Goal: Task Accomplishment & Management: Manage account settings

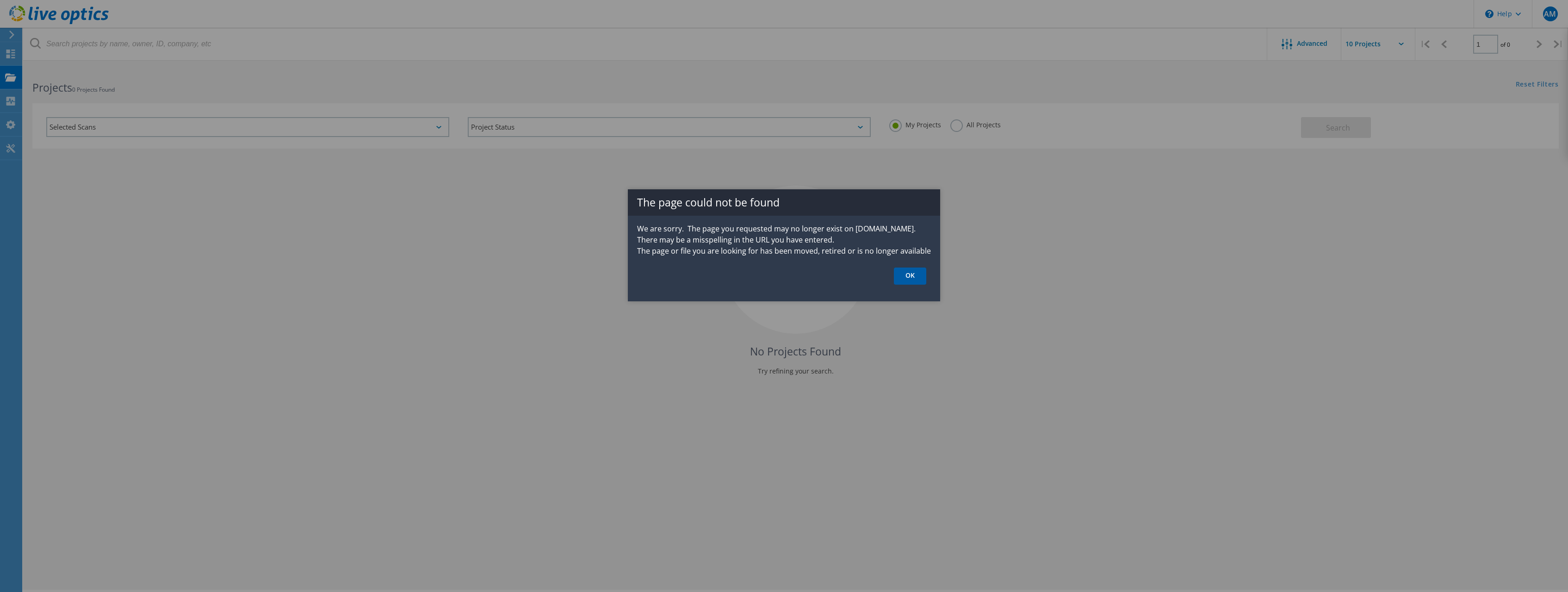
click at [909, 274] on link "OK" at bounding box center [910, 276] width 32 height 17
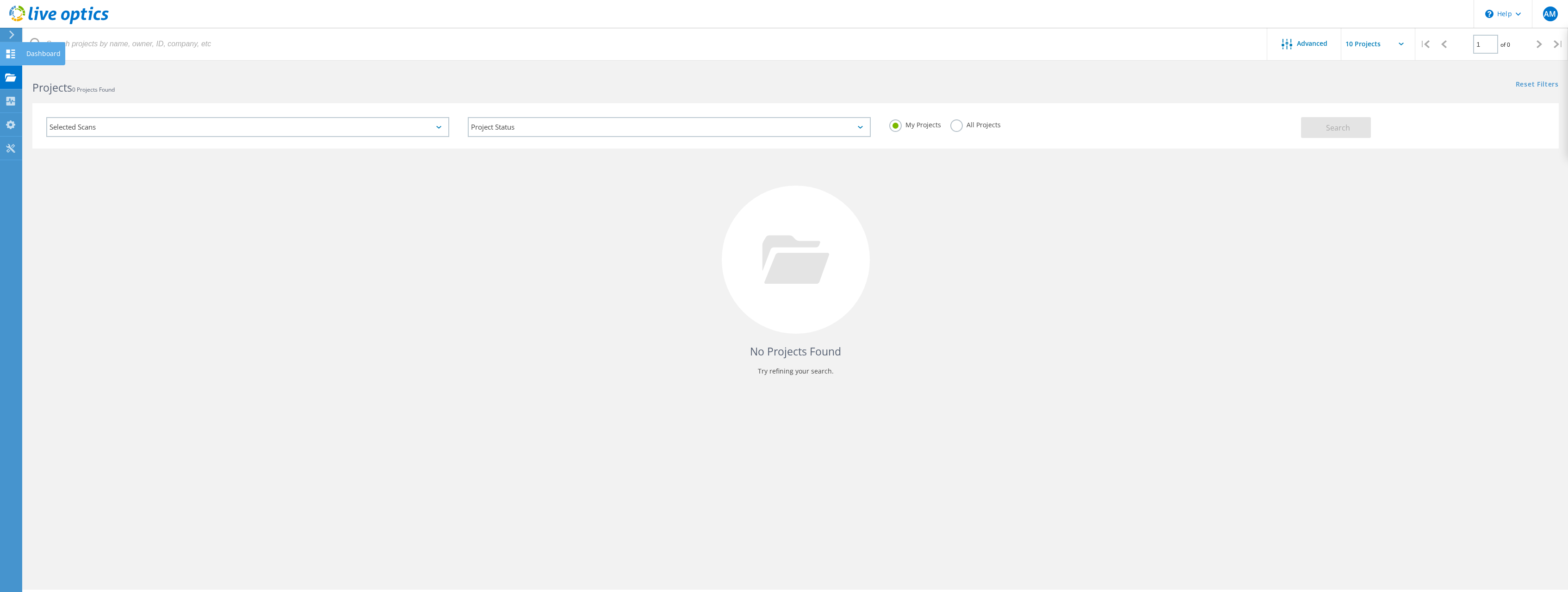
click at [11, 53] on icon at bounding box center [11, 54] width 11 height 8
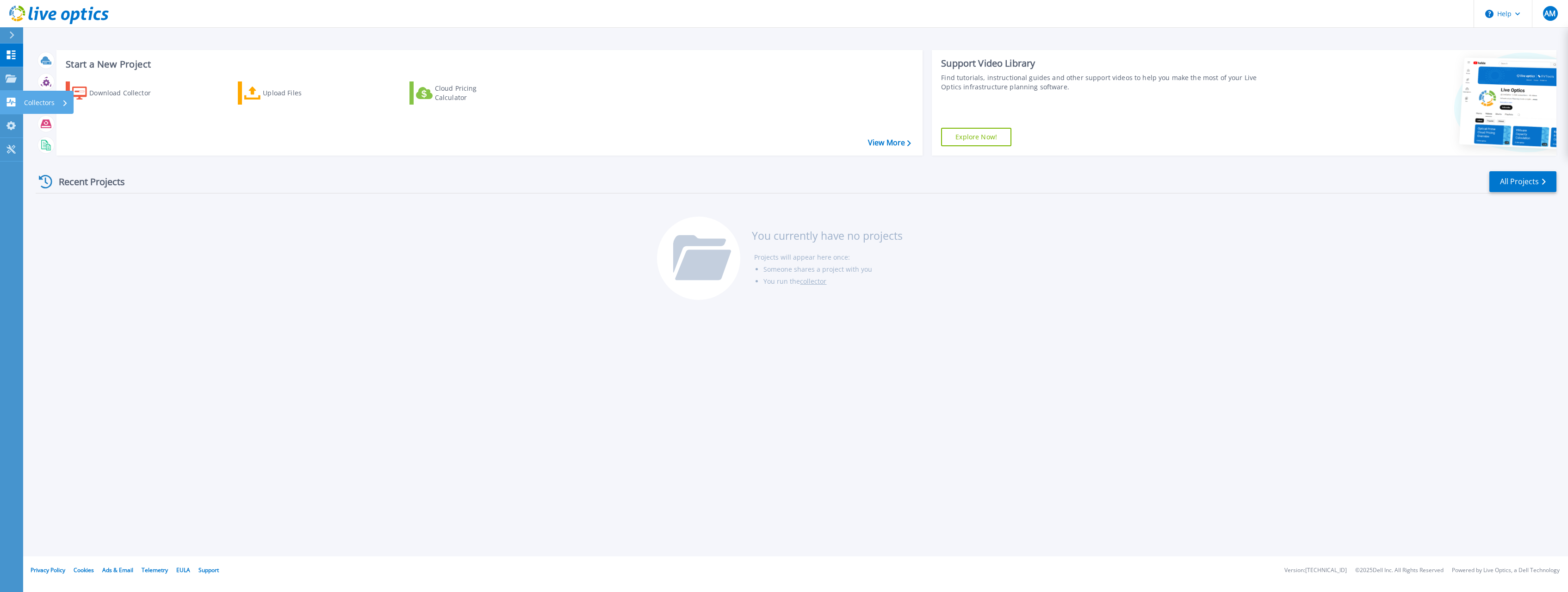
click at [4, 102] on link "Collectors Collectors" at bounding box center [12, 102] width 23 height 24
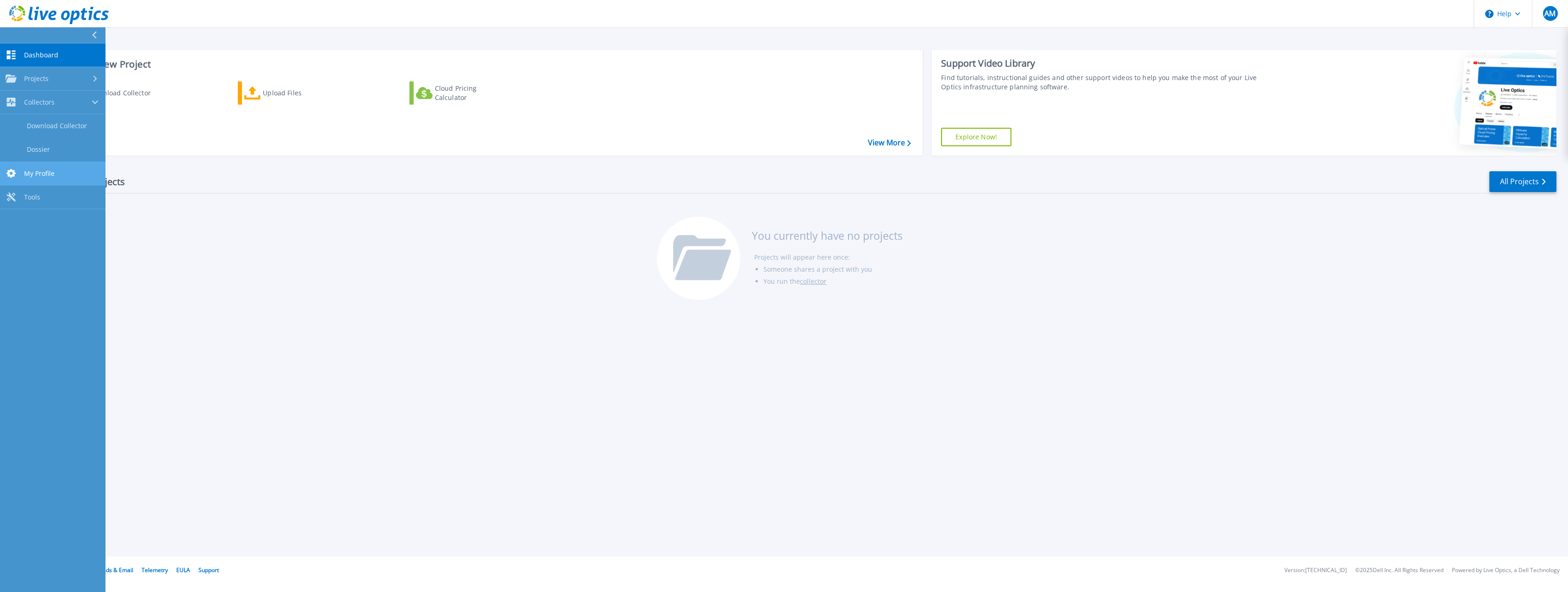
click at [45, 172] on span "My Profile" at bounding box center [39, 174] width 31 height 8
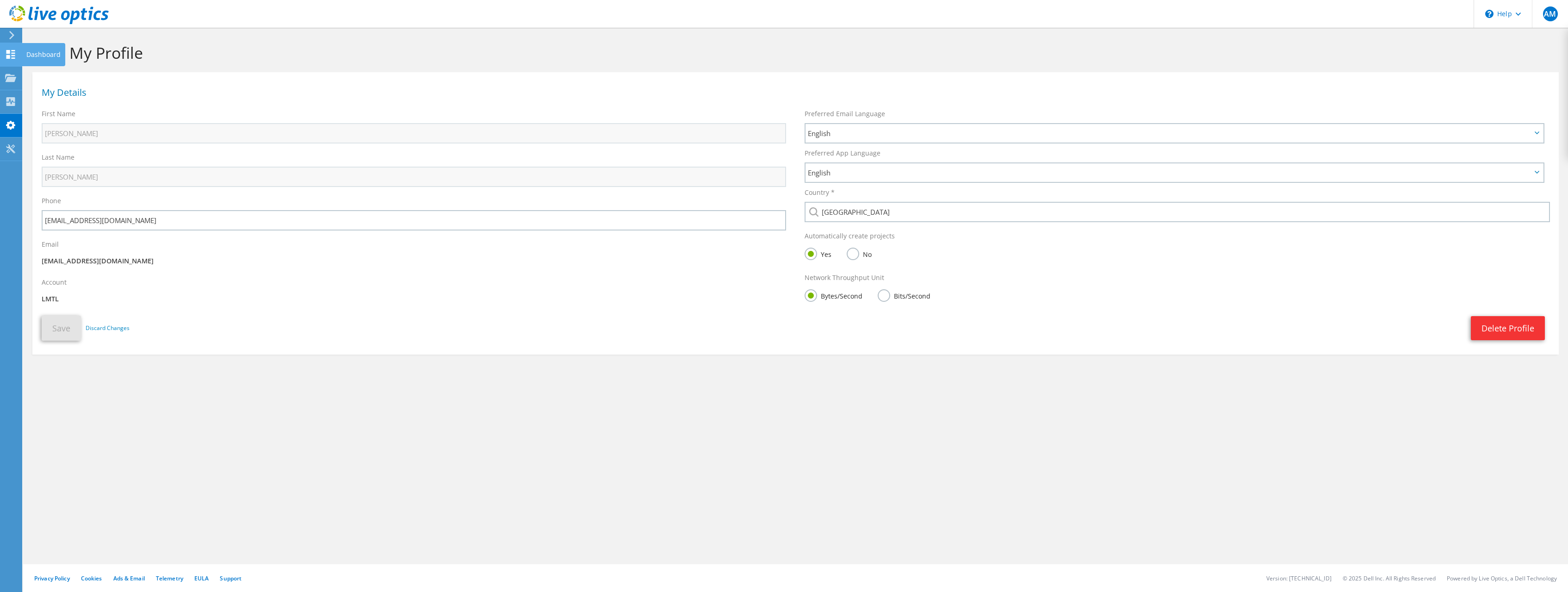
click at [11, 58] on icon at bounding box center [11, 54] width 11 height 8
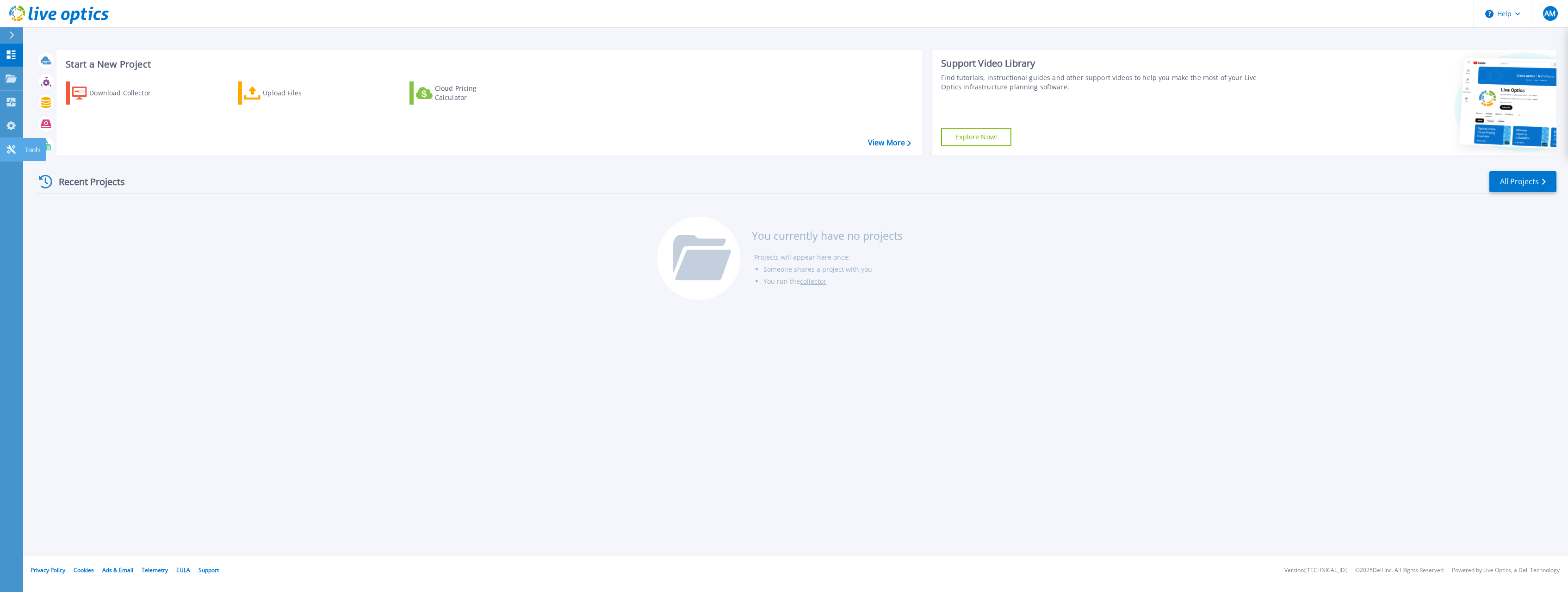
click at [12, 150] on icon at bounding box center [10, 149] width 8 height 8
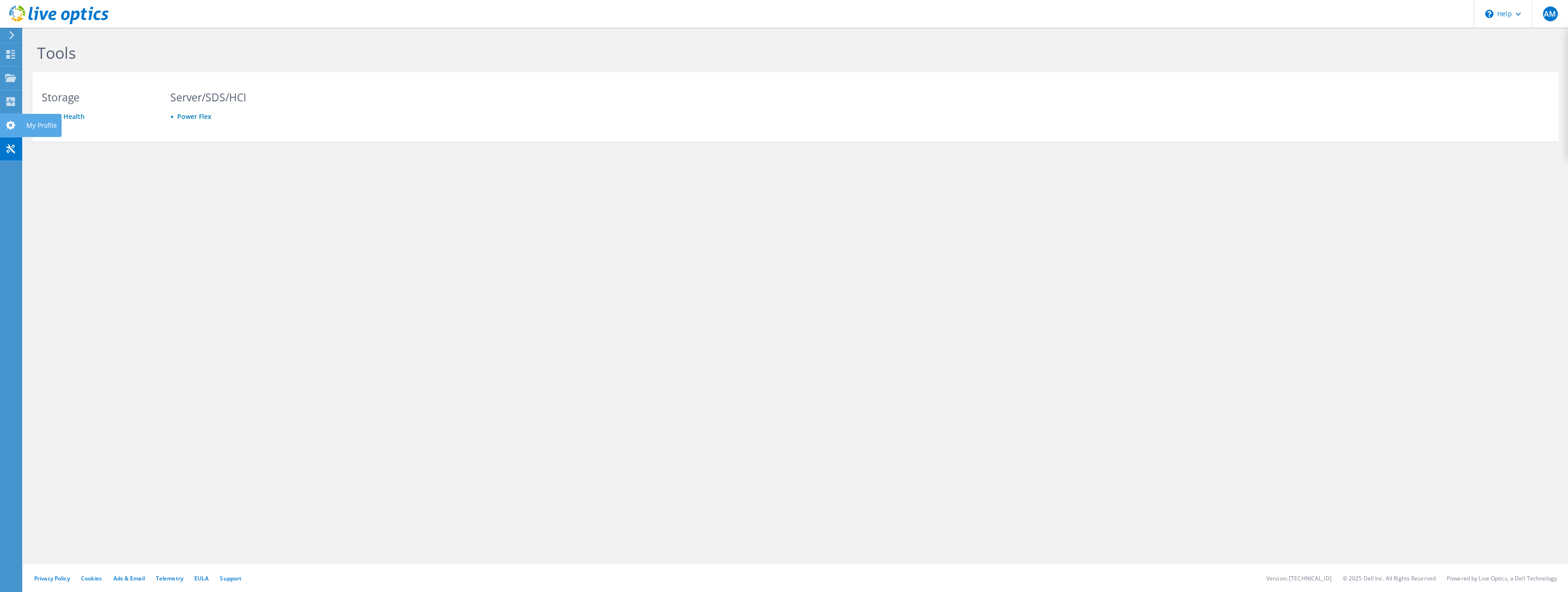
click at [14, 125] on use at bounding box center [11, 124] width 9 height 8
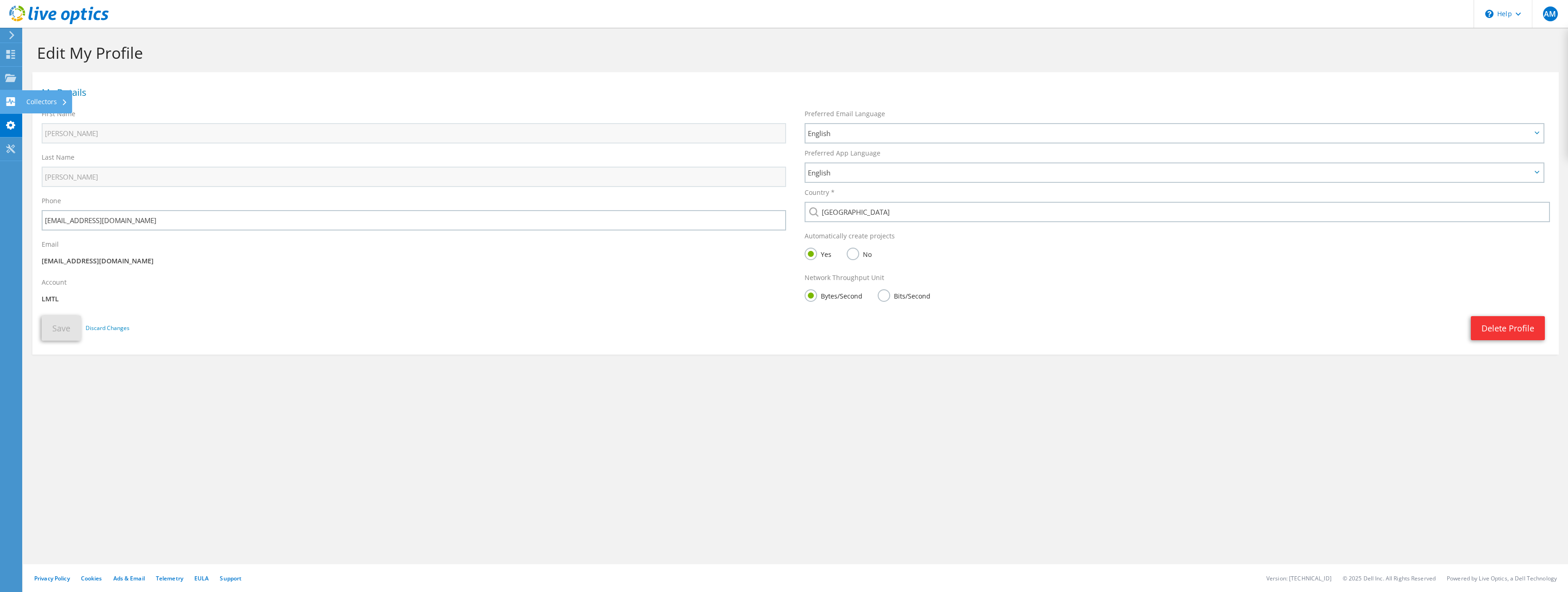
click at [13, 105] on use at bounding box center [10, 101] width 8 height 8
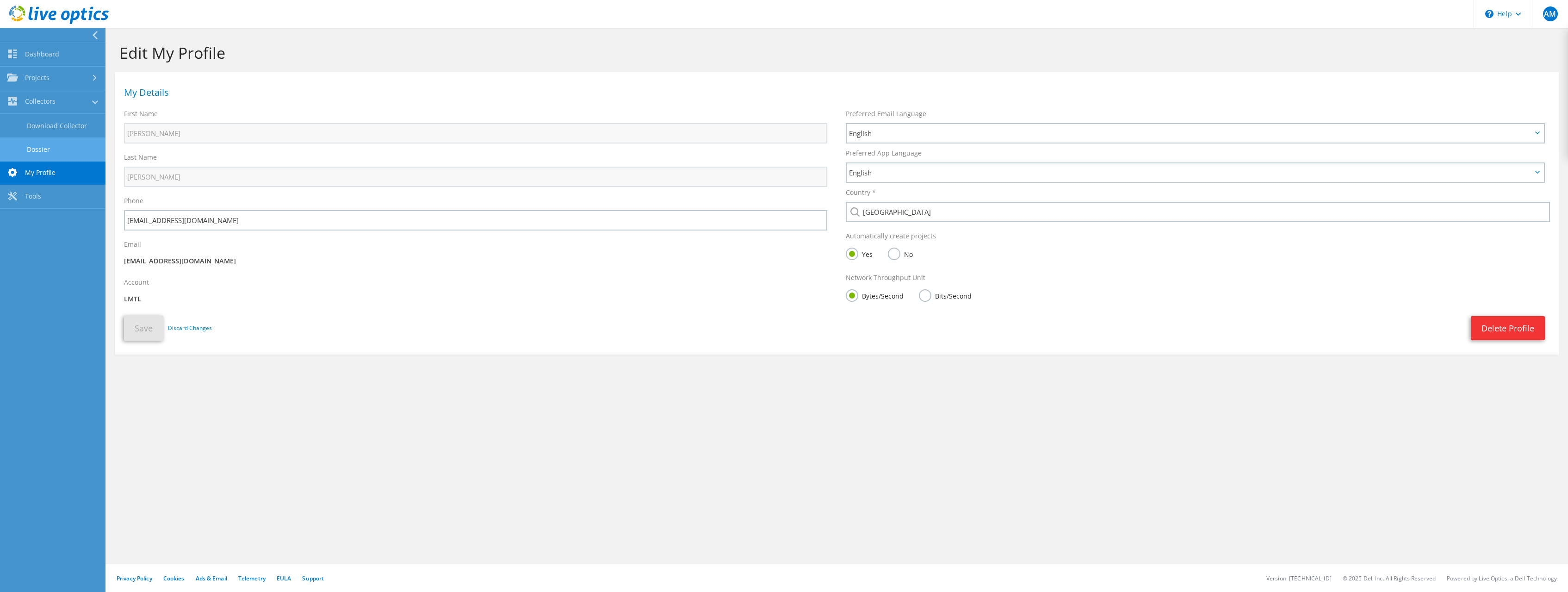
click at [45, 149] on link "Dossier" at bounding box center [52, 149] width 105 height 24
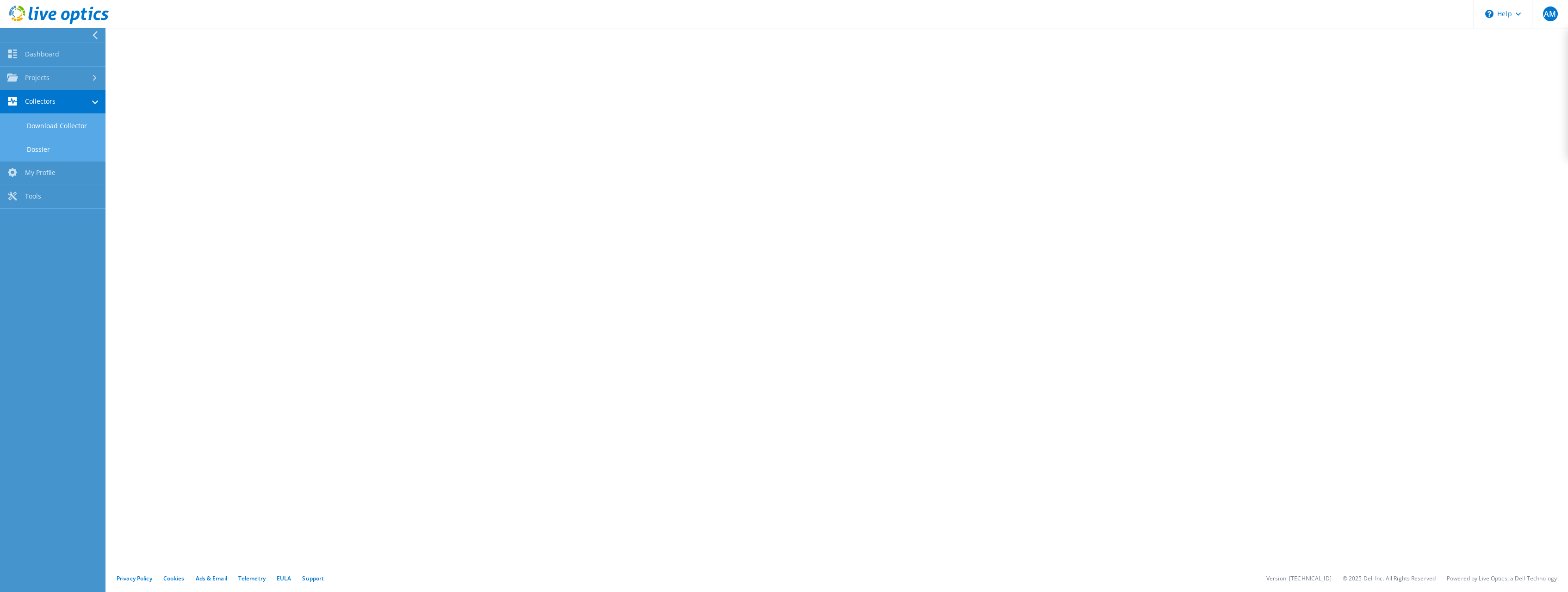
click at [57, 126] on link "Download Collector" at bounding box center [52, 125] width 105 height 24
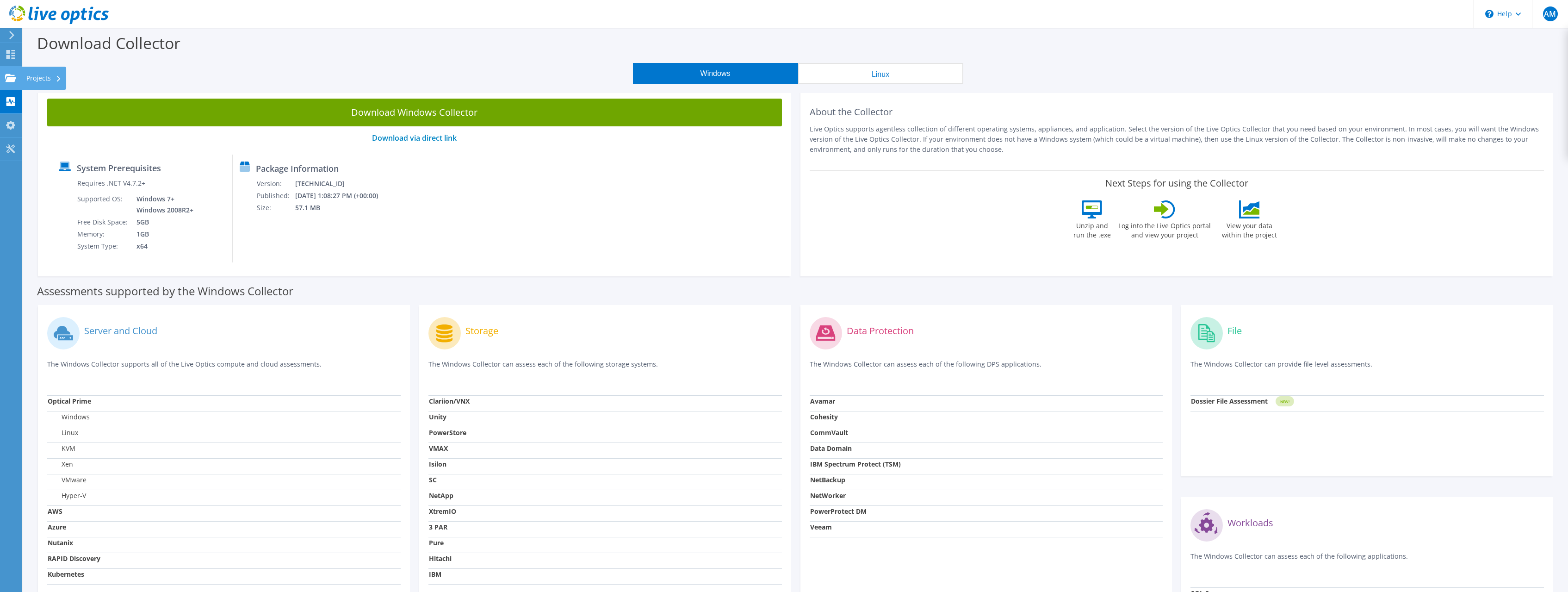
click at [8, 76] on use at bounding box center [11, 78] width 11 height 8
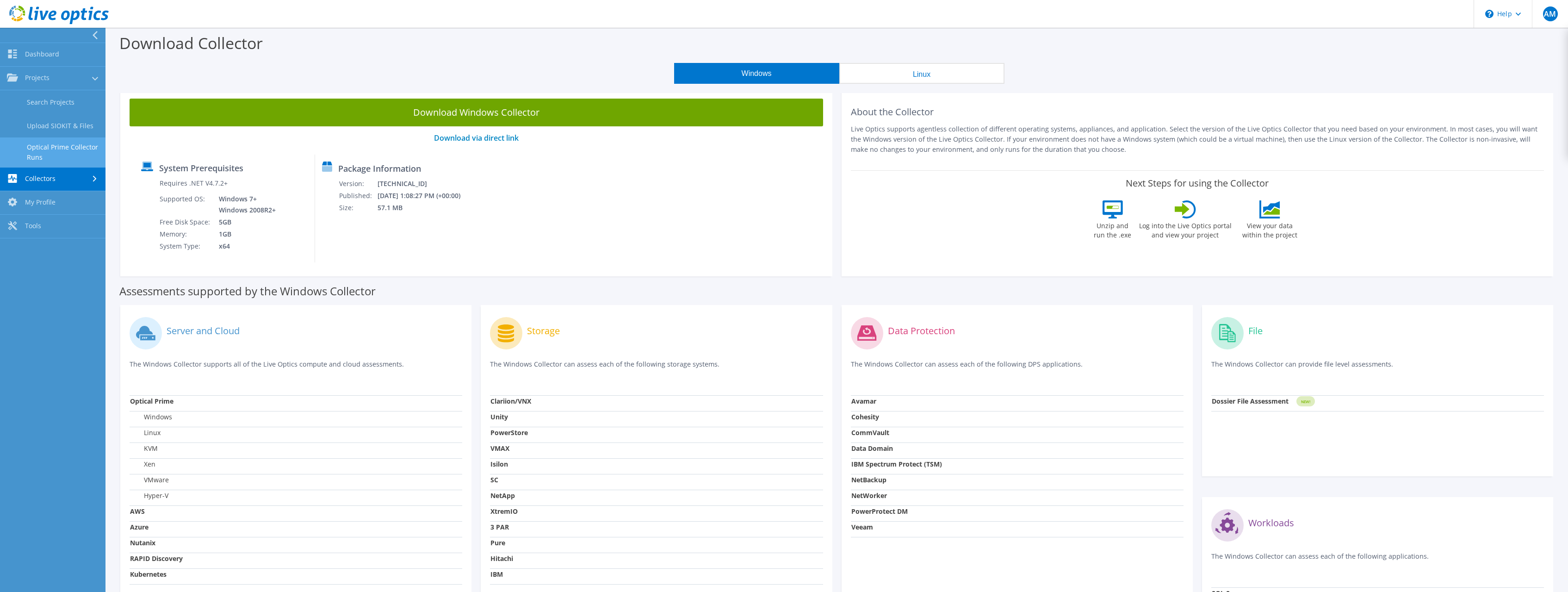
click at [50, 157] on link "Optical Prime Collector Runs" at bounding box center [52, 152] width 105 height 30
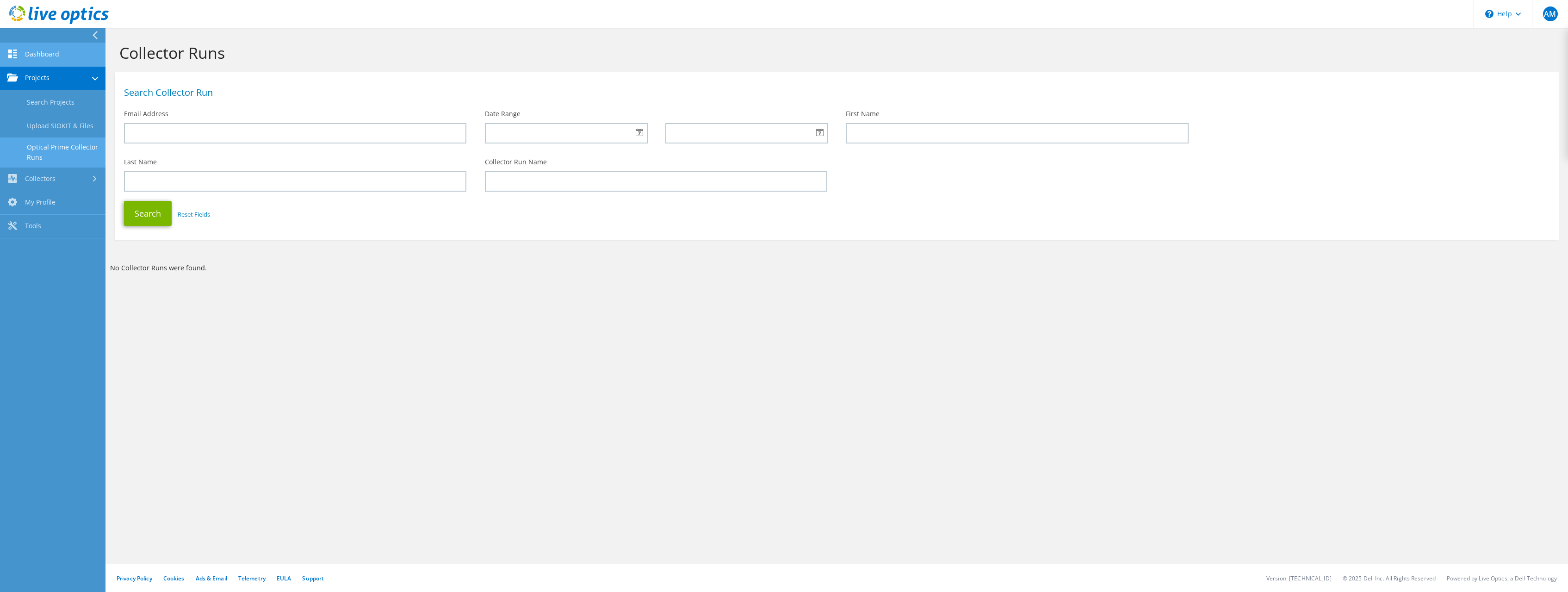
click at [40, 55] on link "Dashboard" at bounding box center [52, 55] width 105 height 24
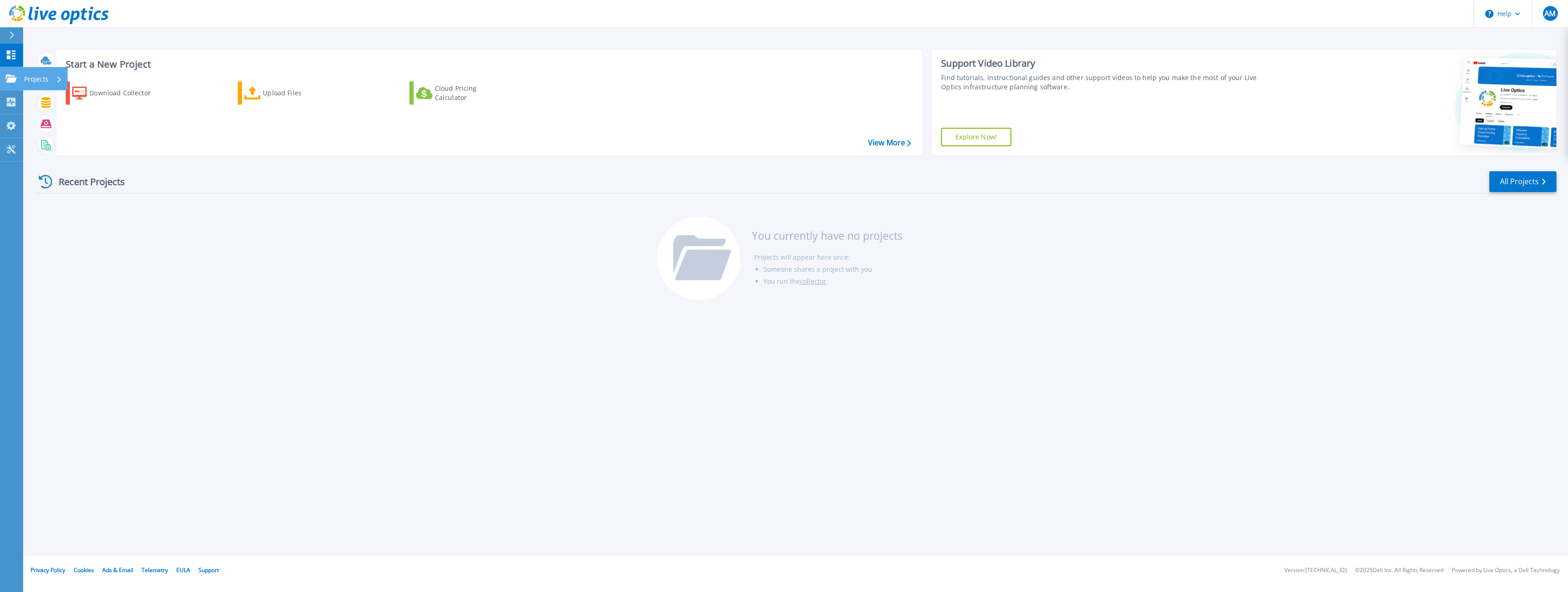
click at [13, 75] on icon at bounding box center [11, 78] width 11 height 8
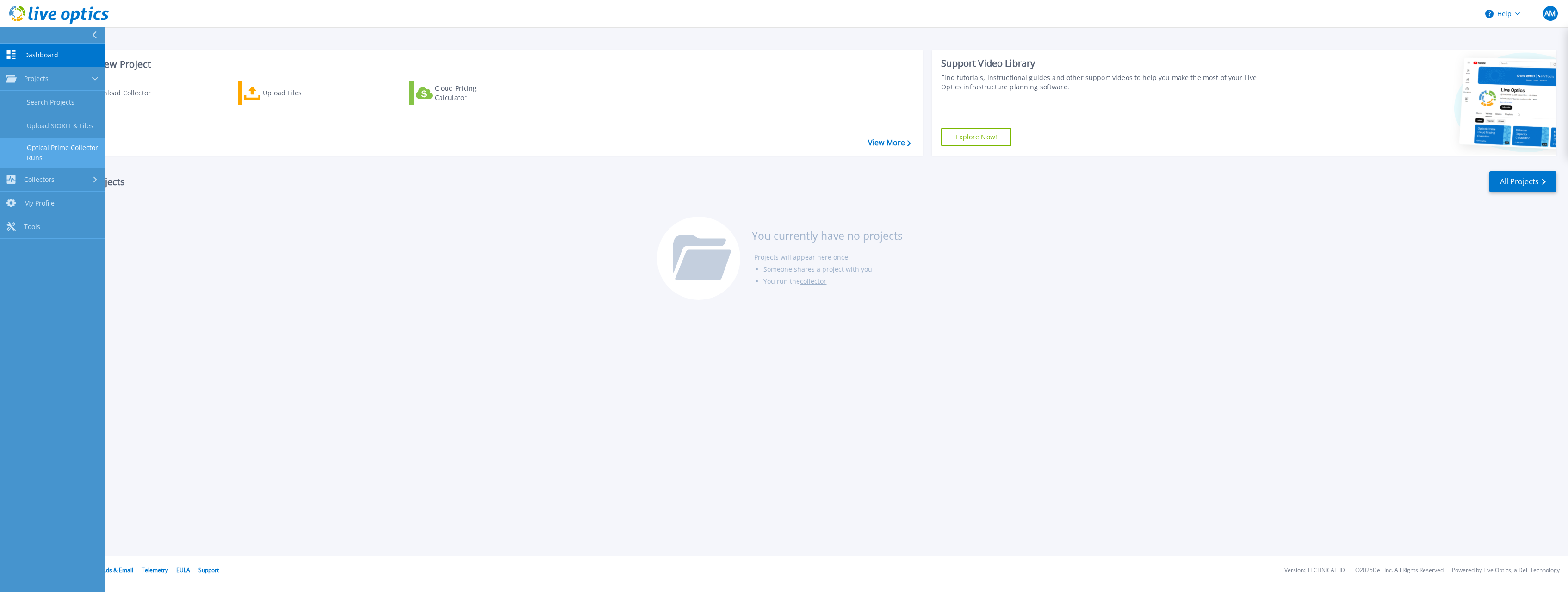
click at [56, 147] on link "Optical Prime Collector Runs" at bounding box center [52, 153] width 105 height 30
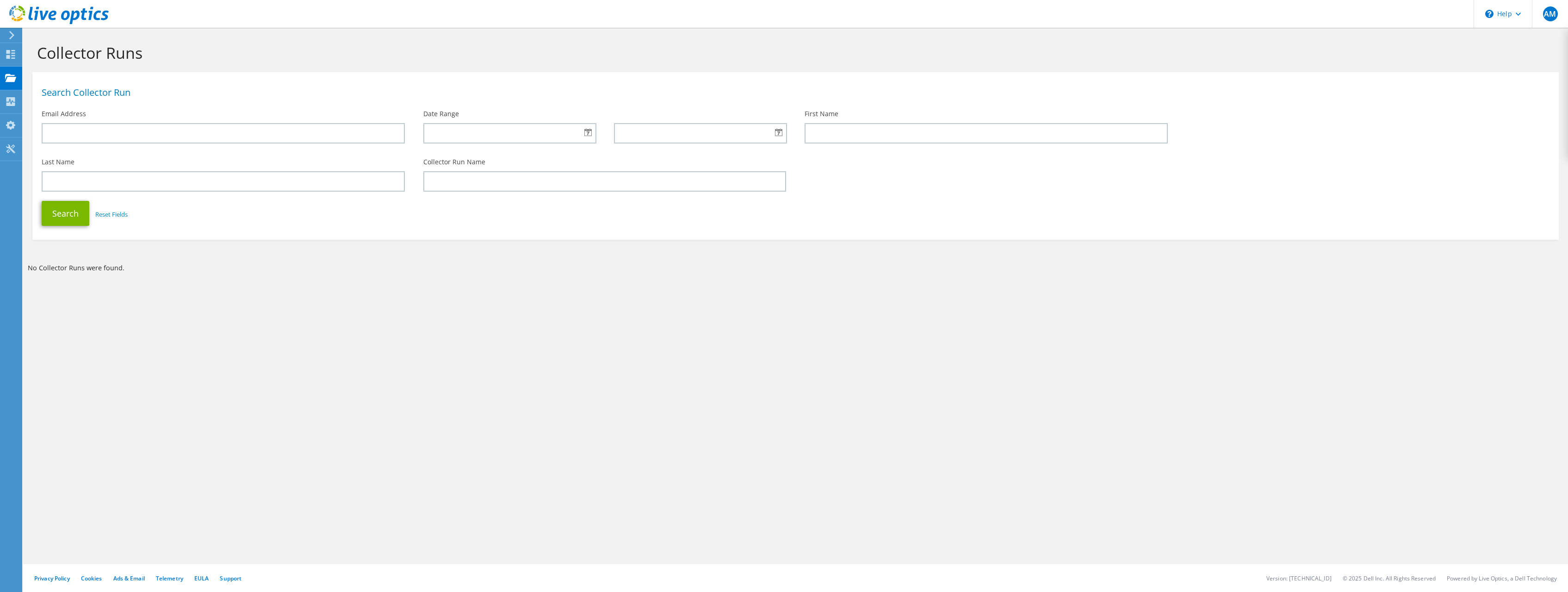
click at [12, 35] on icon at bounding box center [12, 35] width 7 height 8
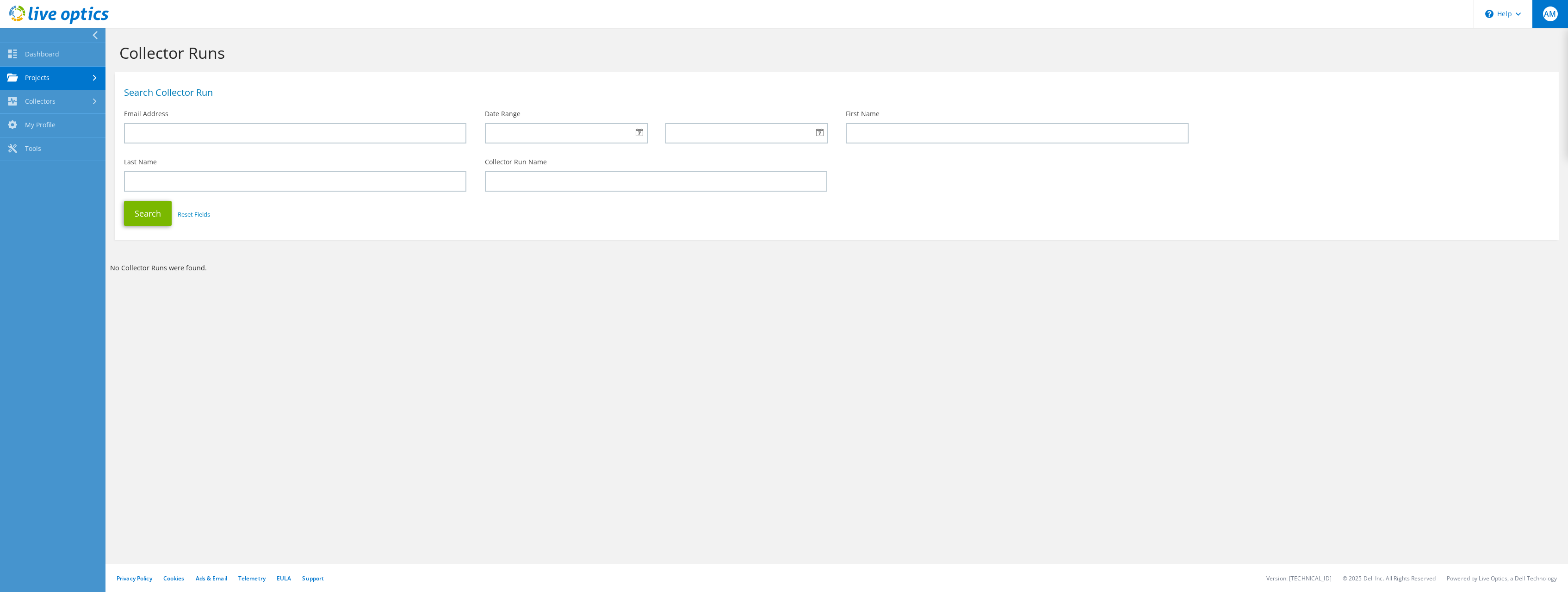
click at [1551, 11] on span "AM" at bounding box center [1550, 13] width 15 height 15
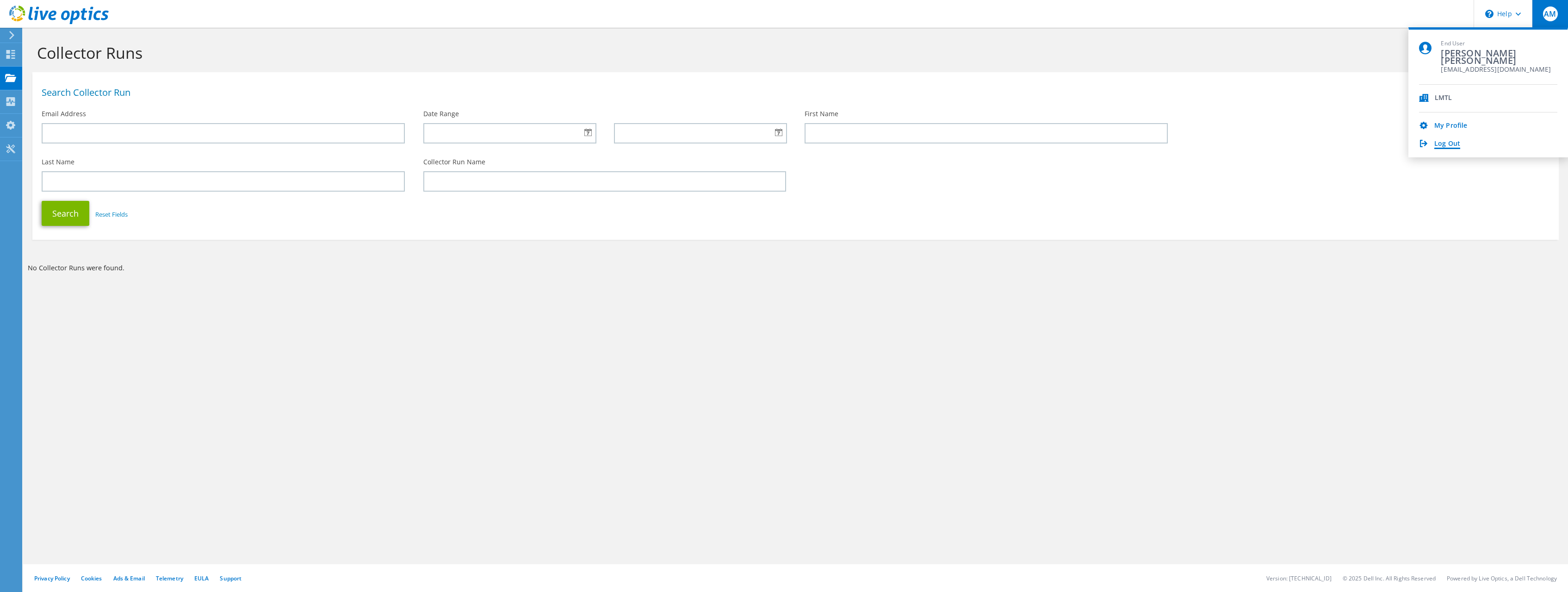
click at [1449, 141] on link "Log Out" at bounding box center [1448, 144] width 26 height 8
